Goal: Complete application form

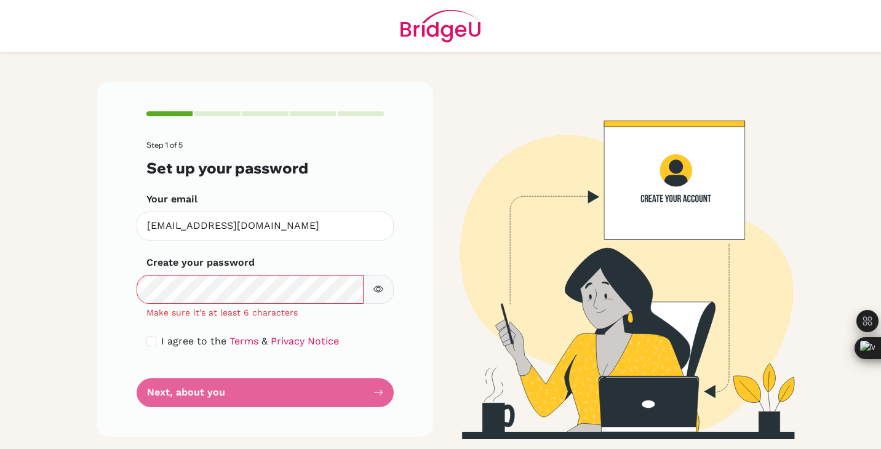
click at [384, 290] on button "button" at bounding box center [378, 289] width 31 height 29
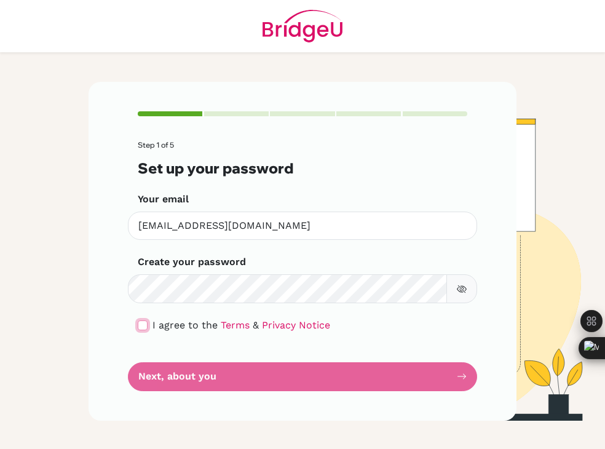
click at [140, 322] on input "checkbox" at bounding box center [143, 326] width 10 height 10
checkbox input "true"
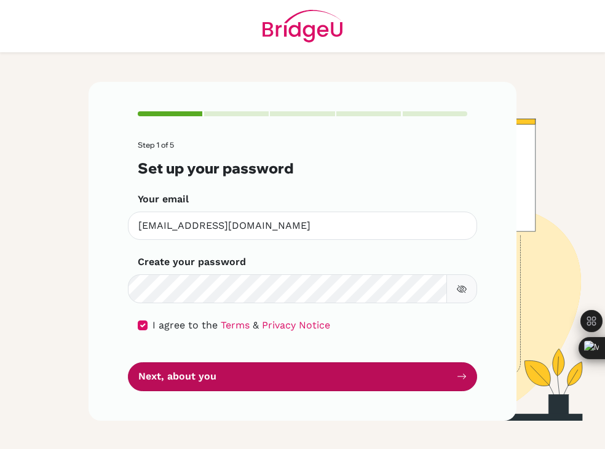
click at [186, 372] on button "Next, about you" at bounding box center [302, 376] width 349 height 29
